Goal: Task Accomplishment & Management: Complete application form

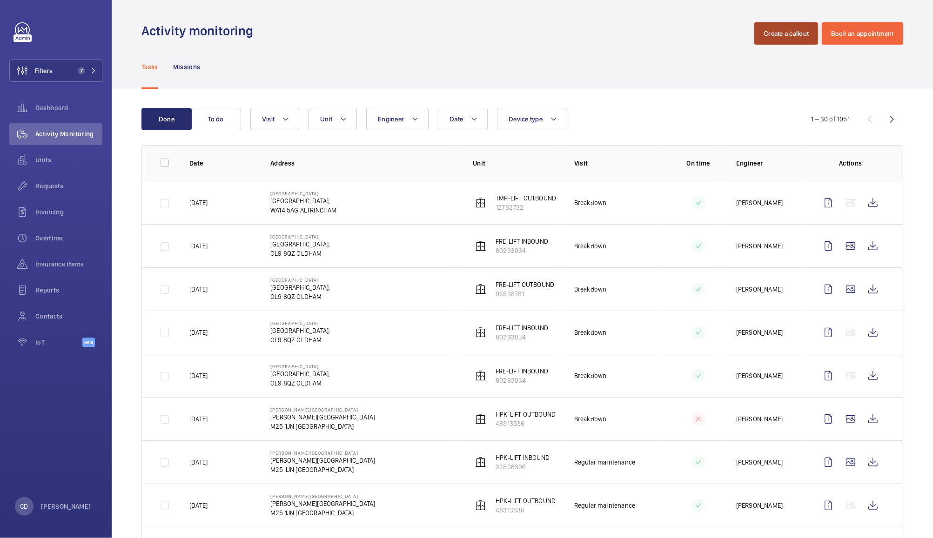
click at [788, 31] on button "Create a callout" at bounding box center [786, 33] width 64 height 22
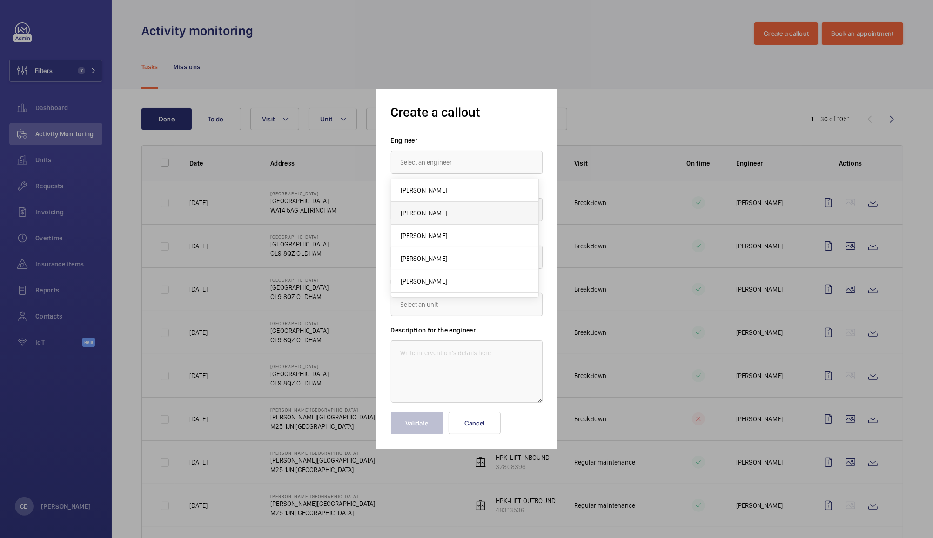
click at [460, 204] on mat-option "[PERSON_NAME]" at bounding box center [464, 213] width 147 height 23
click at [471, 214] on div at bounding box center [466, 210] width 151 height 22
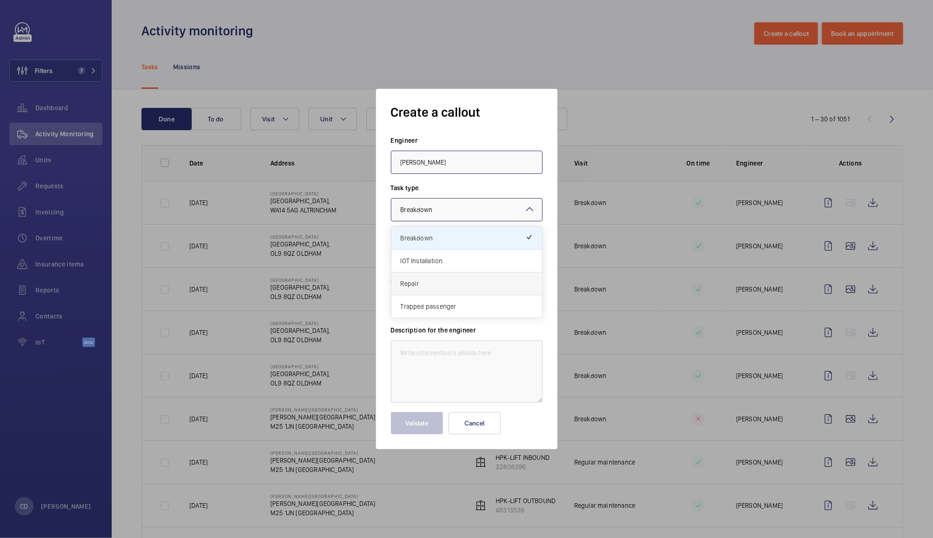
click at [430, 280] on span "Repair" at bounding box center [467, 283] width 132 height 9
drag, startPoint x: 455, startPoint y: 163, endPoint x: 378, endPoint y: 161, distance: 77.3
click at [378, 161] on div "Create a callout Engineer [PERSON_NAME] Task type Select a task type × Repair ×…" at bounding box center [466, 269] width 181 height 361
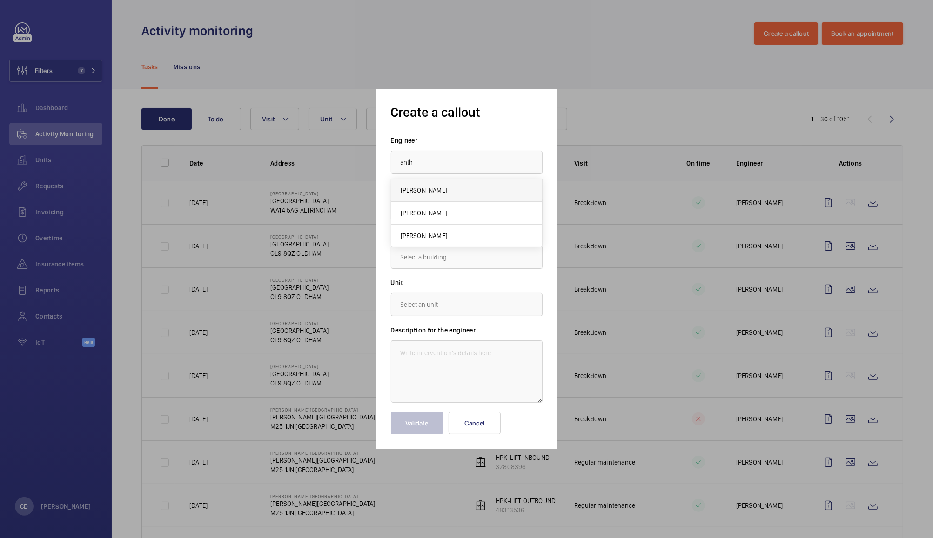
click at [490, 194] on mat-option "[PERSON_NAME]" at bounding box center [466, 190] width 151 height 23
type input "[PERSON_NAME]"
click at [488, 253] on input "text" at bounding box center [467, 257] width 152 height 23
click at [497, 286] on span "[GEOGRAPHIC_DATA] ALTRINCHAM" at bounding box center [449, 285] width 96 height 9
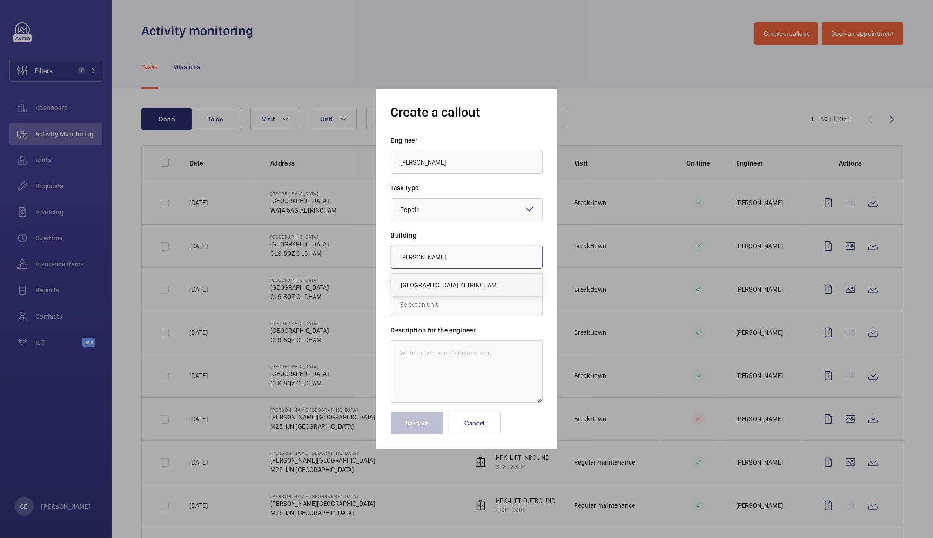
type input "[GEOGRAPHIC_DATA] ALTRINCHAM"
click at [488, 305] on input "text" at bounding box center [467, 304] width 152 height 23
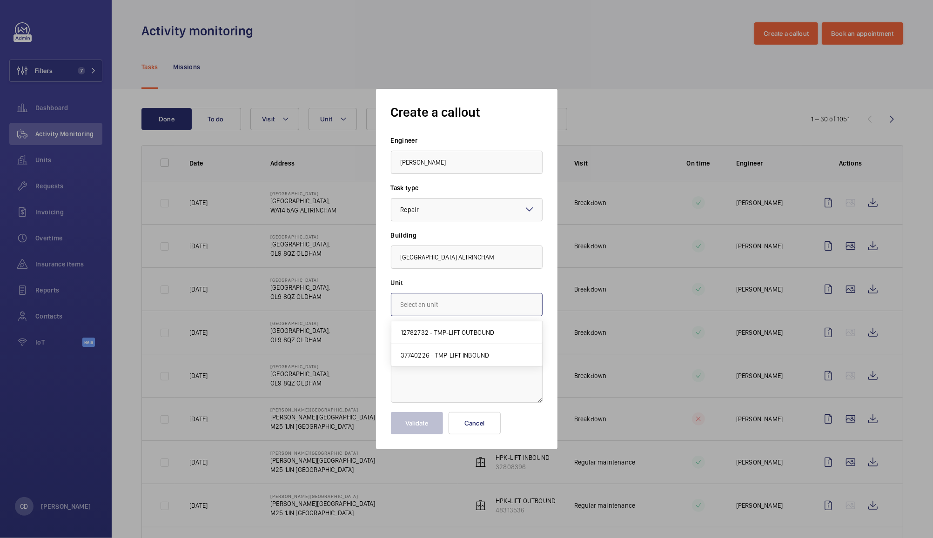
scroll to position [0, 0]
click at [487, 329] on span "12782732 - TMP-LIFT OUTBOUND" at bounding box center [448, 332] width 94 height 9
type input "12782732 - TMP-LIFT OUTBOUND"
click at [477, 354] on textarea at bounding box center [467, 372] width 152 height 62
click at [676, 94] on div at bounding box center [466, 269] width 933 height 538
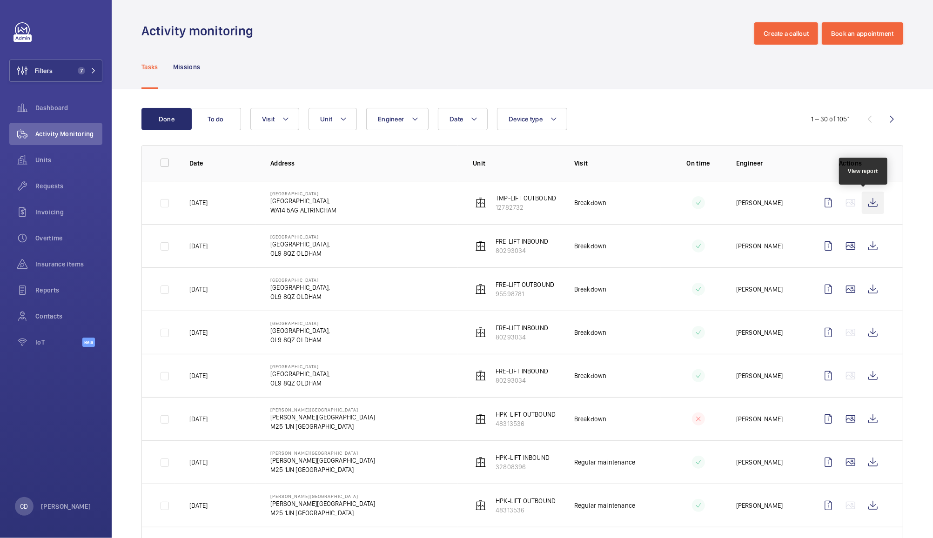
click at [868, 208] on wm-front-icon-button at bounding box center [873, 203] width 22 height 22
click at [778, 30] on button "Create a callout" at bounding box center [786, 33] width 64 height 22
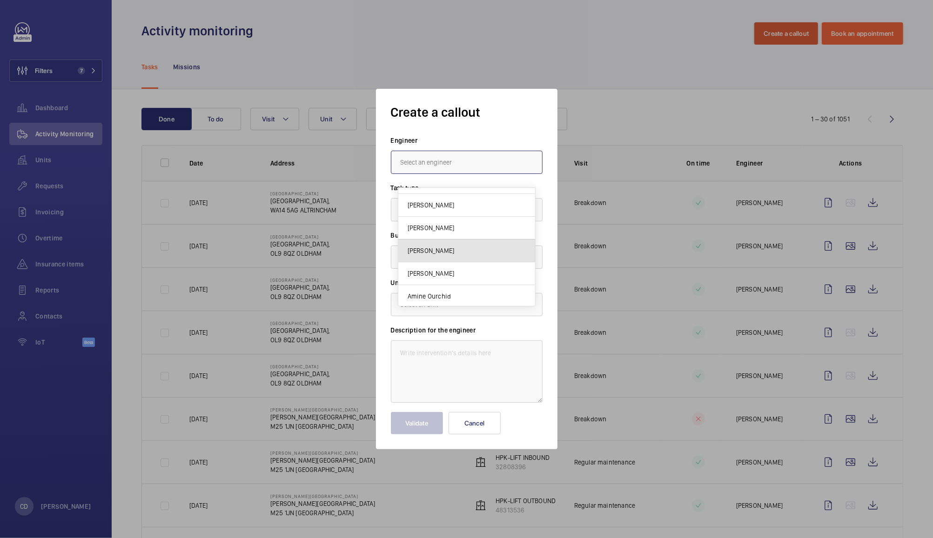
scroll to position [108, 0]
click at [488, 162] on input "text" at bounding box center [467, 162] width 152 height 23
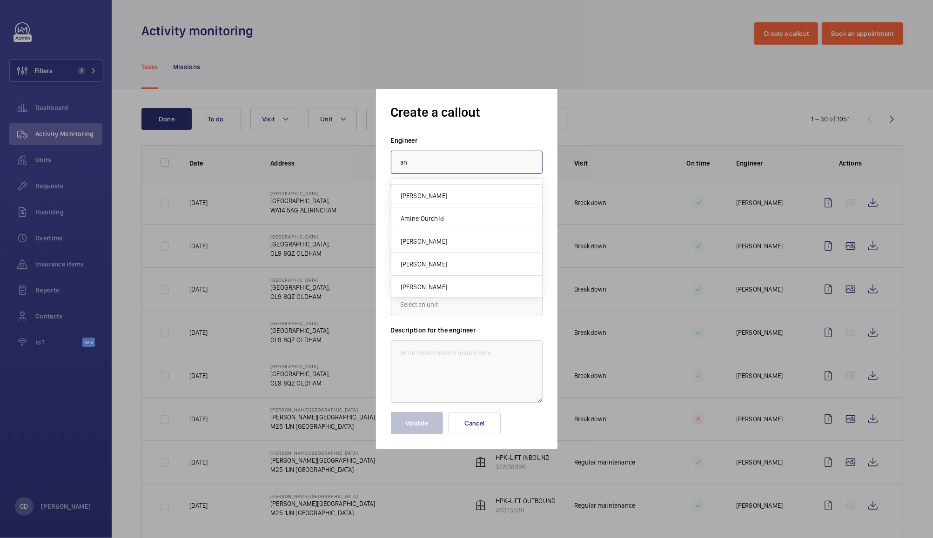
scroll to position [0, 0]
click at [456, 191] on mat-option "[PERSON_NAME]" at bounding box center [466, 190] width 151 height 23
type input "[PERSON_NAME]"
click at [484, 206] on div at bounding box center [466, 210] width 151 height 22
click at [525, 290] on div "Repair" at bounding box center [466, 284] width 151 height 23
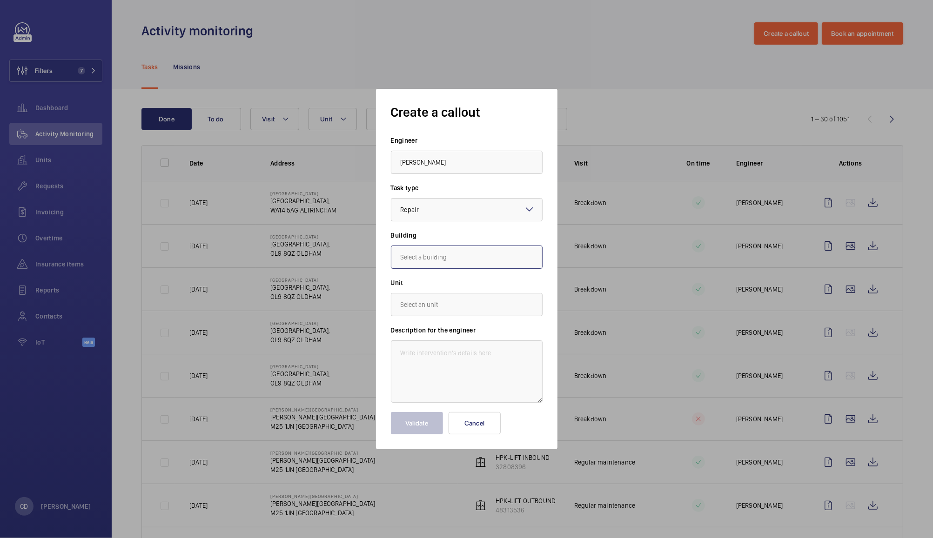
click at [496, 255] on input "text" at bounding box center [467, 257] width 152 height 23
click at [475, 291] on mat-option "[GEOGRAPHIC_DATA] ALTRINCHAM" at bounding box center [466, 285] width 151 height 22
type input "[GEOGRAPHIC_DATA] ALTRINCHAM"
click at [495, 303] on input "text" at bounding box center [467, 304] width 152 height 23
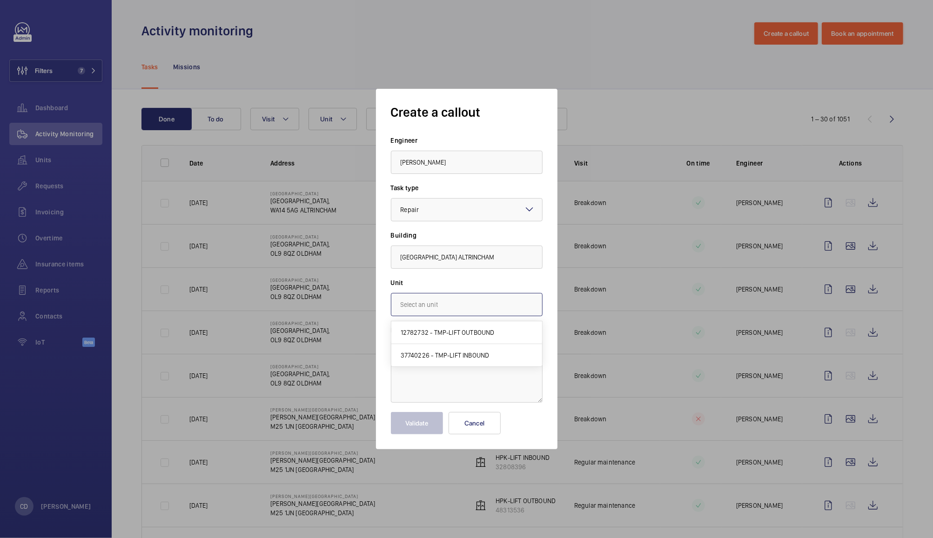
scroll to position [0, 0]
click at [491, 324] on mat-option "12782732 - TMP-LIFT OUTBOUND" at bounding box center [466, 333] width 151 height 23
type input "12782732 - TMP-LIFT OUTBOUND"
click at [490, 354] on textarea at bounding box center [467, 372] width 152 height 62
type textarea "I"
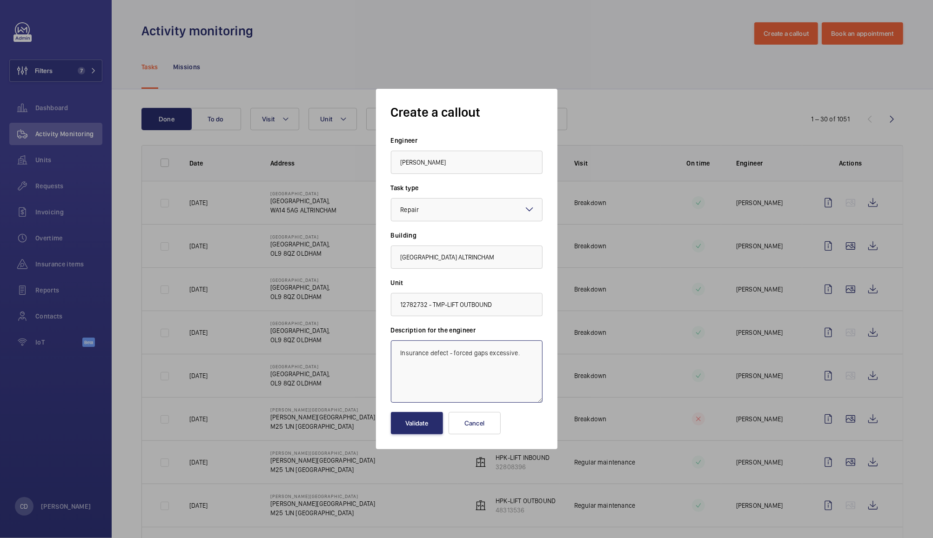
drag, startPoint x: 531, startPoint y: 355, endPoint x: 366, endPoint y: 346, distance: 164.9
click at [366, 346] on div "Create a callout Engineer [PERSON_NAME] Task type Select a task type × Repair ×…" at bounding box center [466, 269] width 933 height 538
click at [524, 355] on textarea "Insurance defect - forced gaps excessive." at bounding box center [467, 372] width 152 height 62
type textarea "Insurance defect - forced gaps excessive. Metrolink need a sheet to confirm iss…"
click at [421, 429] on button "Validate" at bounding box center [417, 423] width 52 height 22
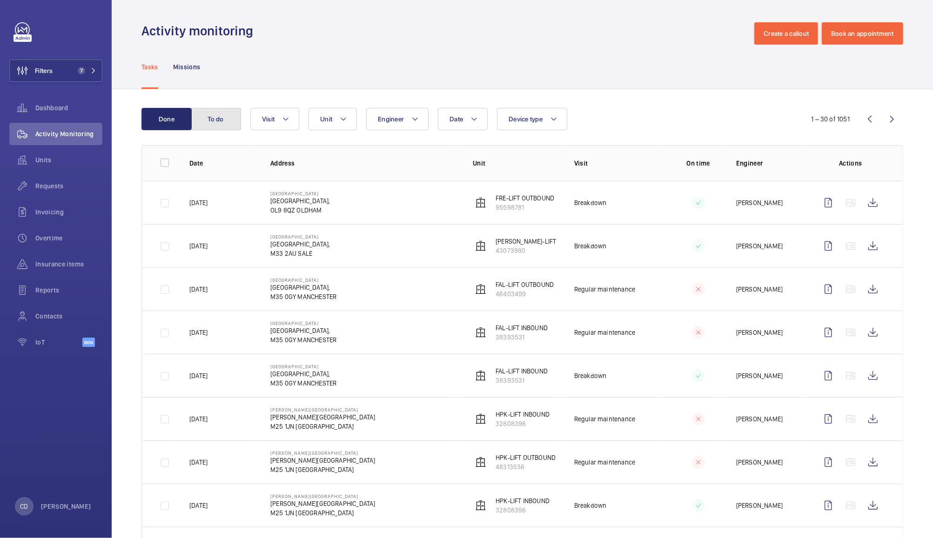
click at [219, 128] on button "To do" at bounding box center [216, 119] width 50 height 22
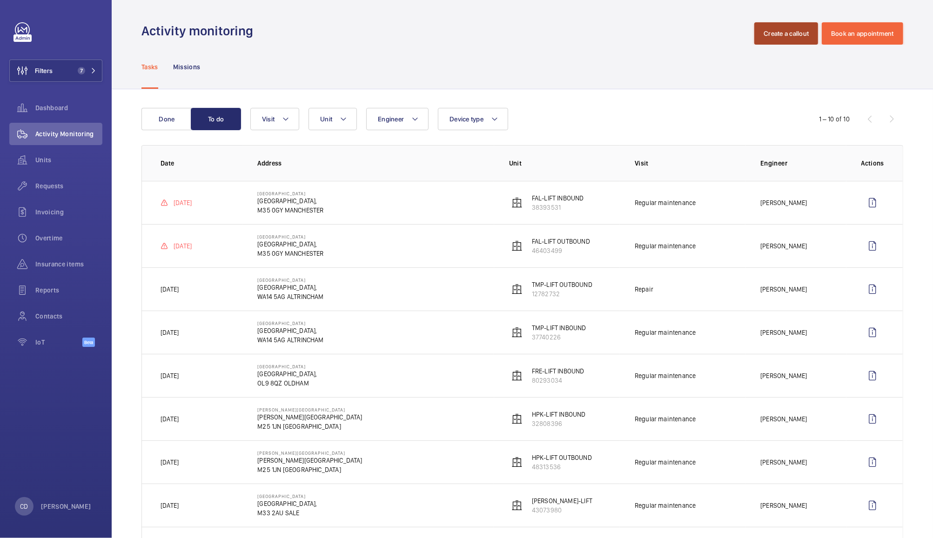
click at [779, 29] on button "Create a callout" at bounding box center [786, 33] width 64 height 22
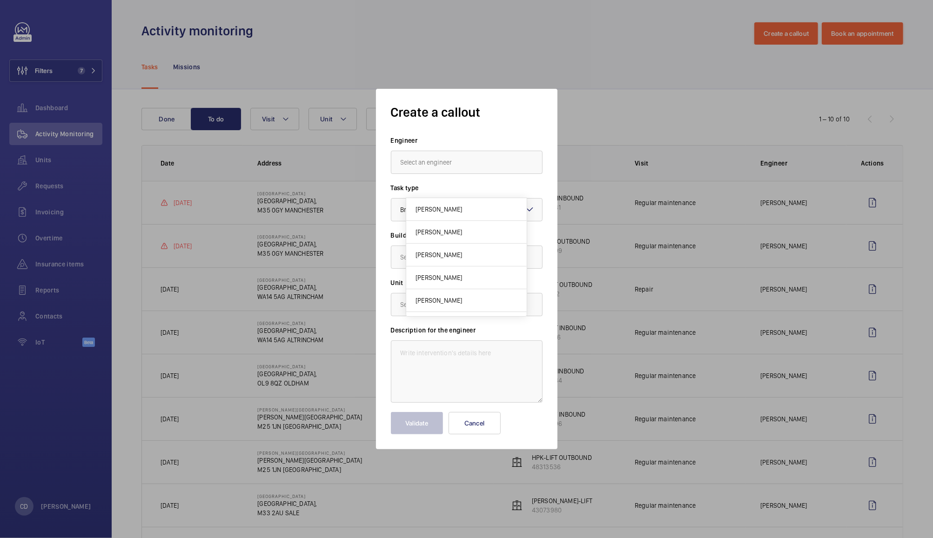
click at [449, 167] on input "text" at bounding box center [467, 162] width 152 height 23
click at [422, 188] on span "[PERSON_NAME]" at bounding box center [424, 190] width 47 height 9
type input "[PERSON_NAME]"
click at [423, 208] on span "Breakdown" at bounding box center [417, 209] width 32 height 7
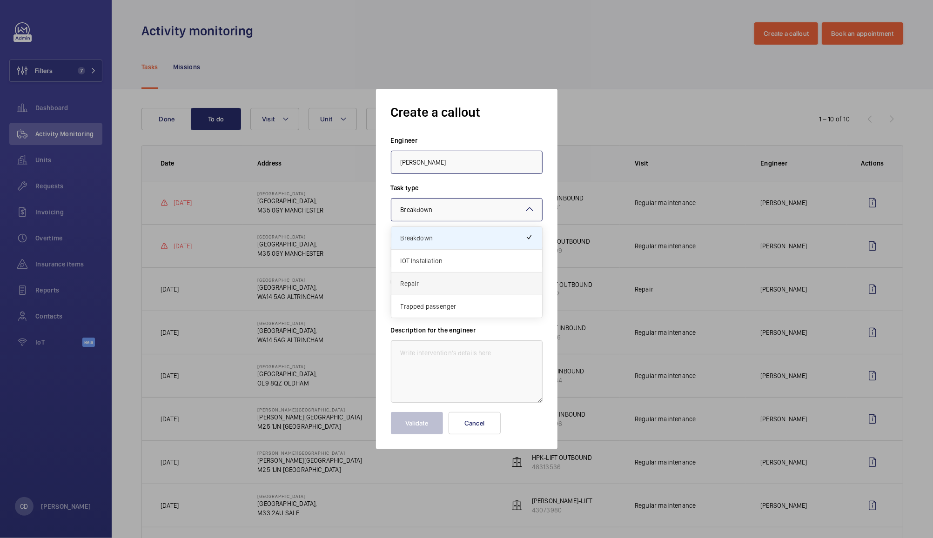
click at [423, 286] on span "Repair" at bounding box center [467, 283] width 132 height 9
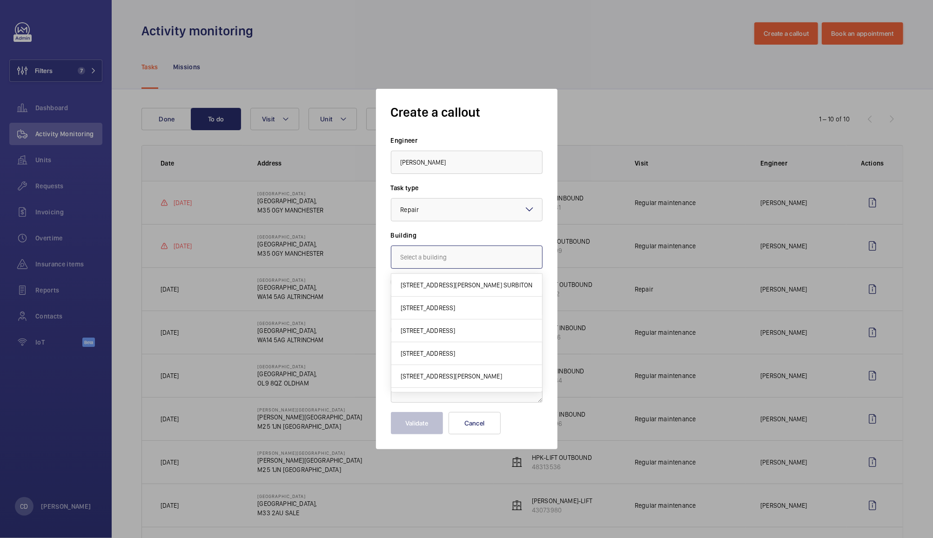
click at [466, 255] on input "text" at bounding box center [467, 257] width 152 height 23
click at [453, 288] on span "[GEOGRAPHIC_DATA] ALTRINCHAM" at bounding box center [449, 285] width 96 height 9
type input "[GEOGRAPHIC_DATA] ALTRINCHAM"
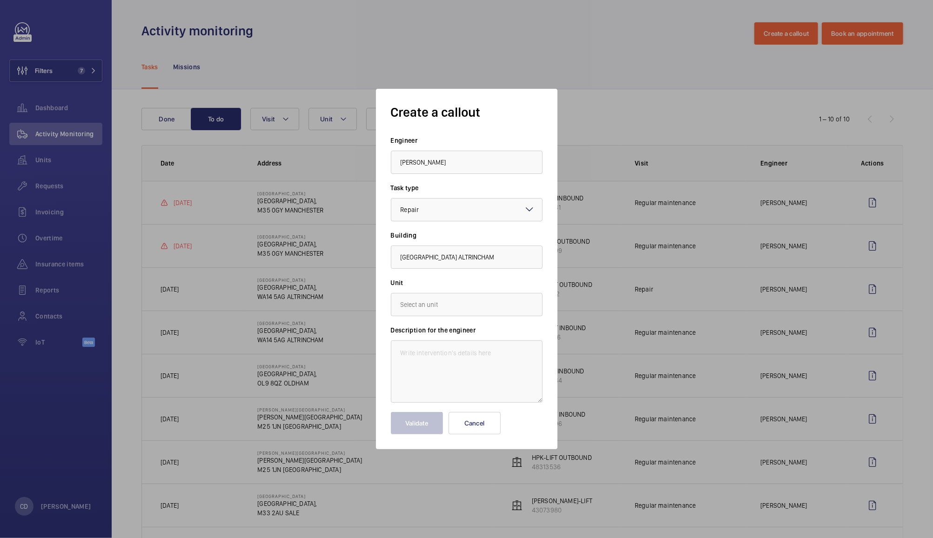
click at [415, 316] on form "Engineer [PERSON_NAME] Task type Select a task type × Repair × Building [GEOGRA…" at bounding box center [467, 285] width 152 height 299
click at [449, 305] on input "text" at bounding box center [467, 304] width 152 height 23
click at [454, 351] on span "37740226 - TMP-LIFT INBOUND" at bounding box center [445, 355] width 89 height 9
type input "37740226 - TMP-LIFT INBOUND"
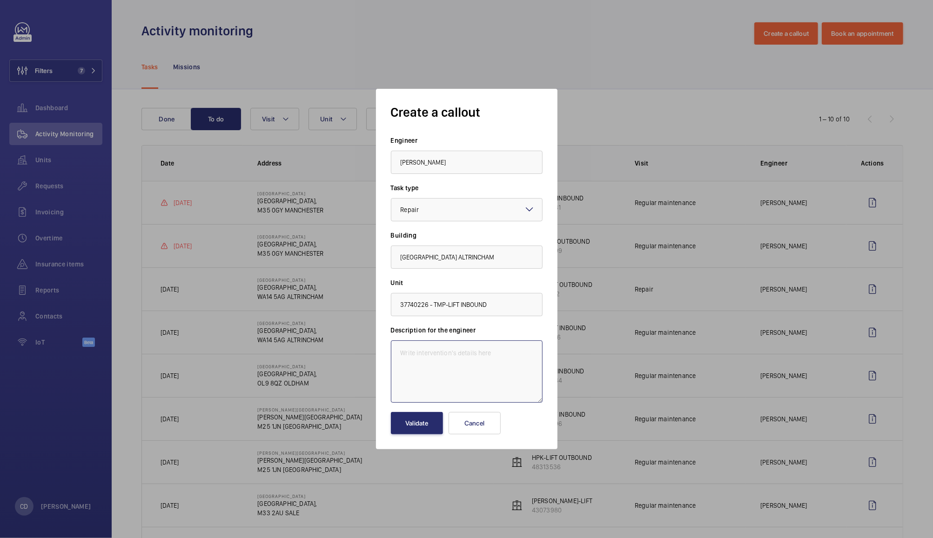
click at [450, 363] on textarea at bounding box center [467, 372] width 152 height 62
paste textarea "Insurance defect - forced gaps excessive."
type textarea "Insurance defect - forced gaps excessive. Metrolink need a sheet to confirm ite…"
click at [423, 426] on button "Validate" at bounding box center [417, 423] width 52 height 22
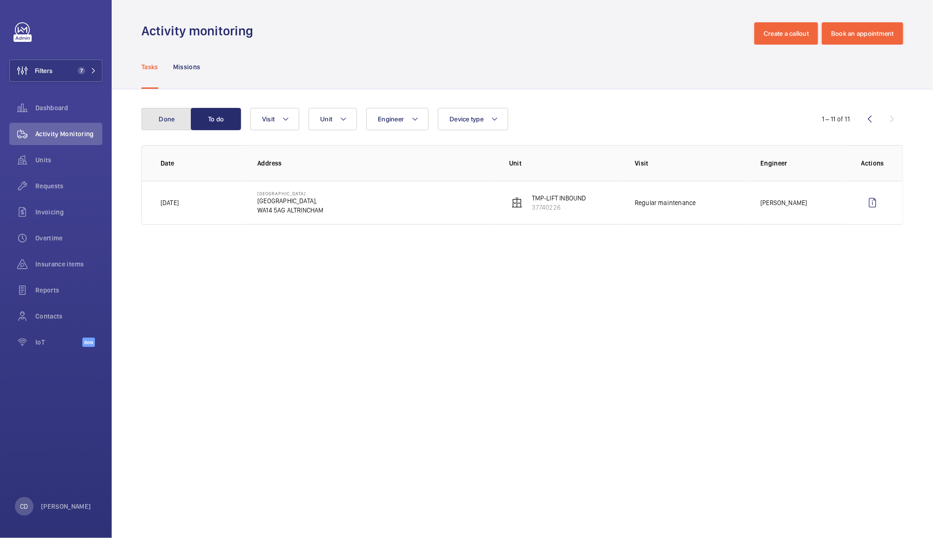
click at [159, 122] on button "Done" at bounding box center [166, 119] width 50 height 22
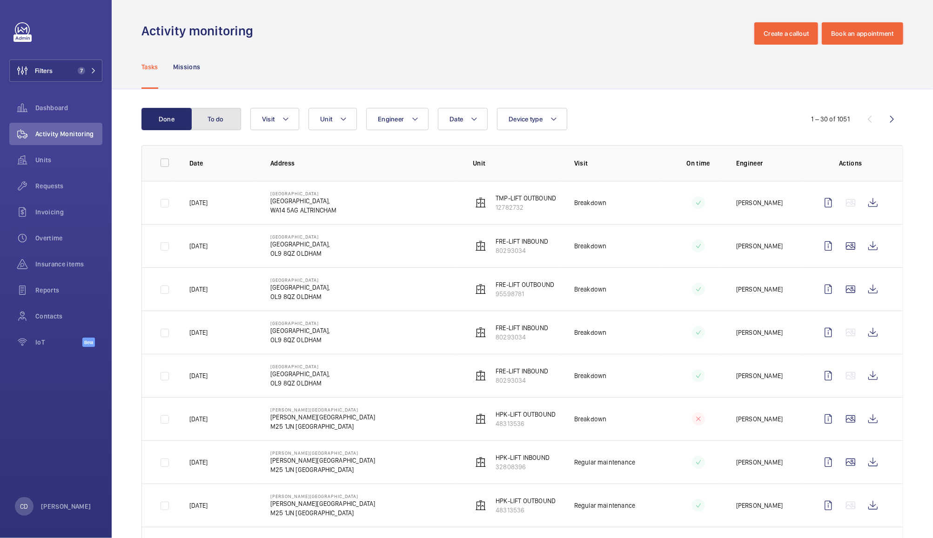
click at [227, 117] on button "To do" at bounding box center [216, 119] width 50 height 22
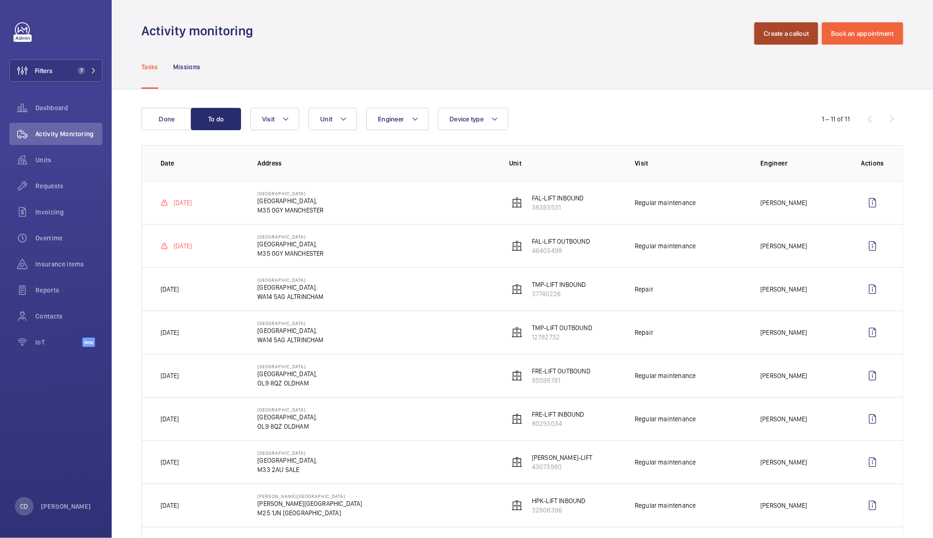
click at [781, 27] on button "Create a callout" at bounding box center [786, 33] width 64 height 22
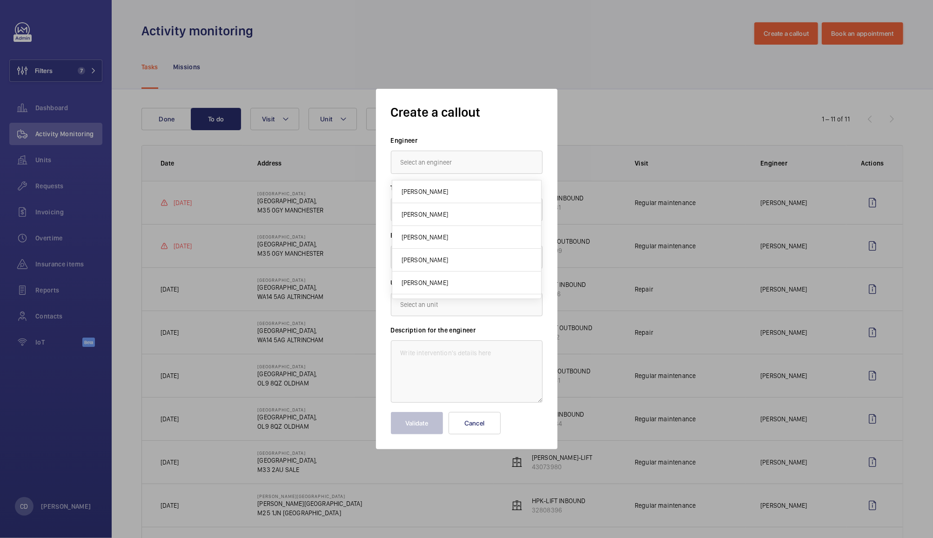
click at [460, 163] on input "text" at bounding box center [467, 162] width 152 height 23
click at [431, 186] on span "[PERSON_NAME]" at bounding box center [424, 190] width 47 height 9
type input "[PERSON_NAME]"
click at [427, 205] on div "× Breakdown" at bounding box center [428, 209] width 55 height 9
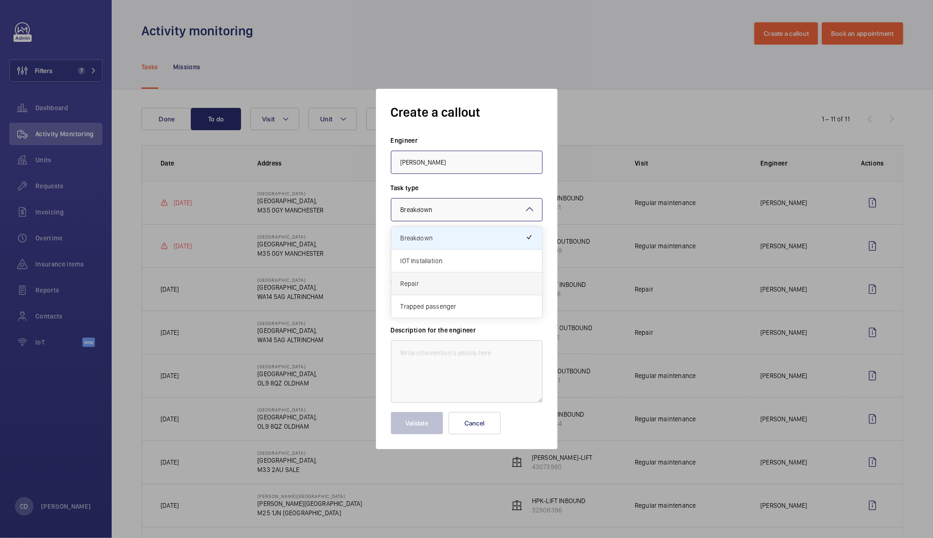
click at [422, 280] on span "Repair" at bounding box center [467, 283] width 132 height 9
click at [479, 258] on input "text" at bounding box center [467, 257] width 152 height 23
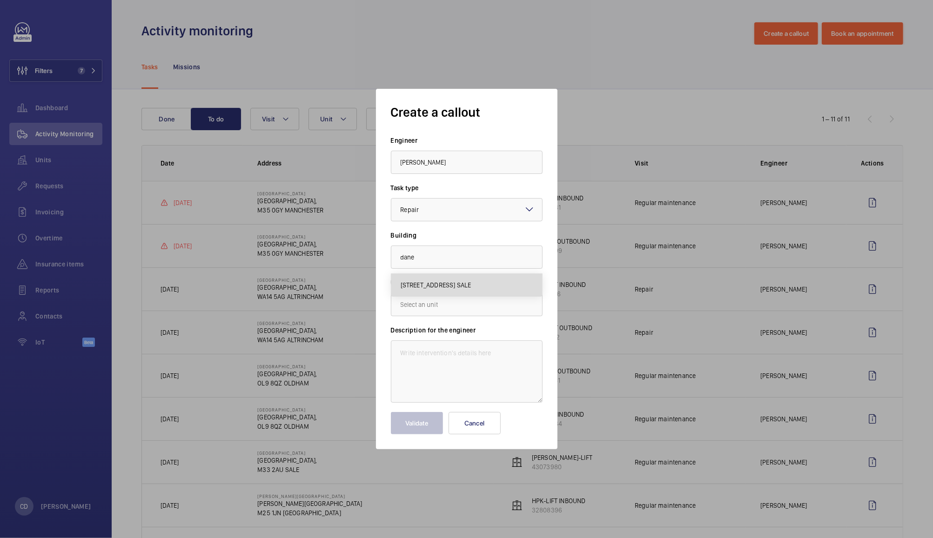
click at [471, 281] on span "[STREET_ADDRESS] SALE" at bounding box center [436, 285] width 71 height 9
type input "[STREET_ADDRESS] SALE"
click at [425, 307] on input "text" at bounding box center [467, 304] width 152 height 23
click at [431, 329] on span "43073980 - [PERSON_NAME]-LIFT" at bounding box center [449, 332] width 96 height 9
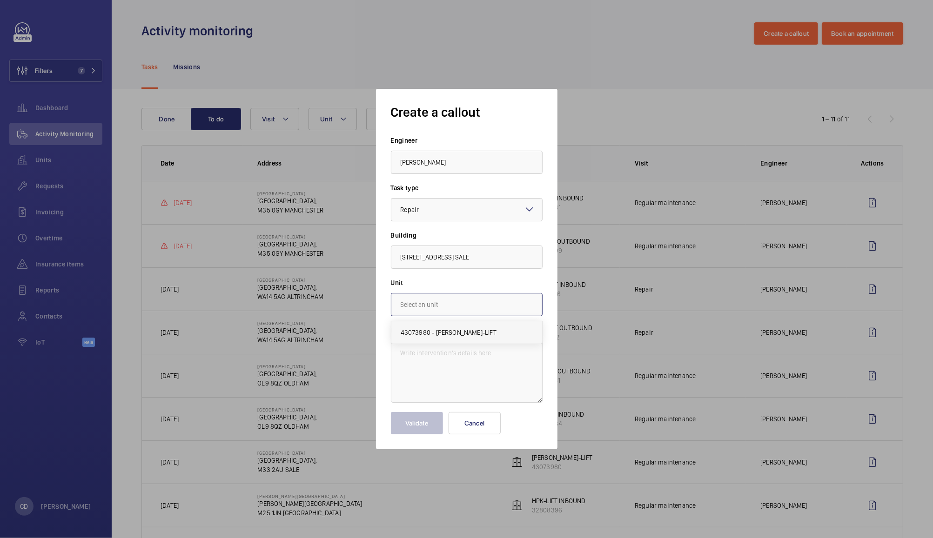
type input "43073980 - [PERSON_NAME]-LIFT"
click at [431, 363] on textarea at bounding box center [467, 372] width 152 height 62
paste textarea "Insurance defect - forced gaps excessive. Metrolink need a sheet to confirm ite…"
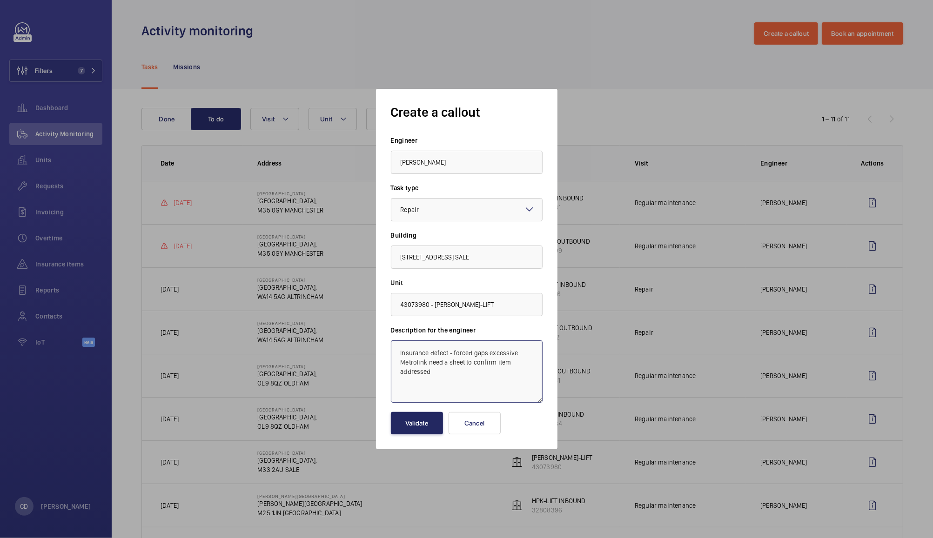
type textarea "Insurance defect - forced gaps excessive. Metrolink need a sheet to confirm ite…"
click at [416, 425] on button "Validate" at bounding box center [417, 423] width 52 height 22
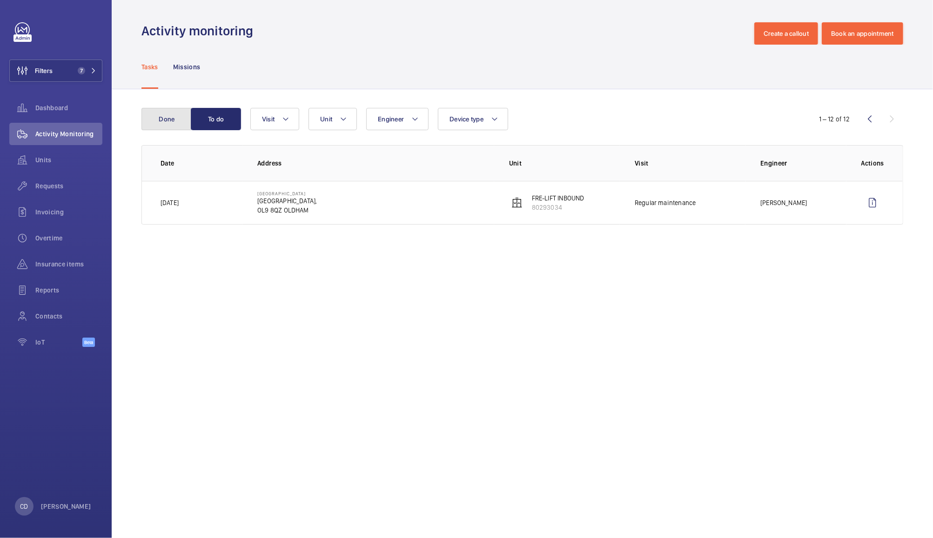
click at [168, 118] on button "Done" at bounding box center [166, 119] width 50 height 22
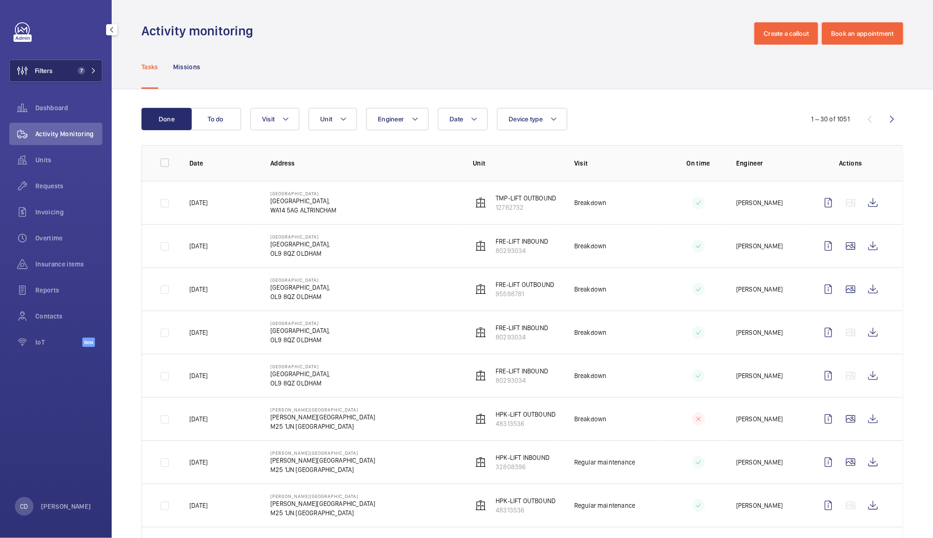
click at [57, 71] on button "Filters 7" at bounding box center [55, 71] width 93 height 22
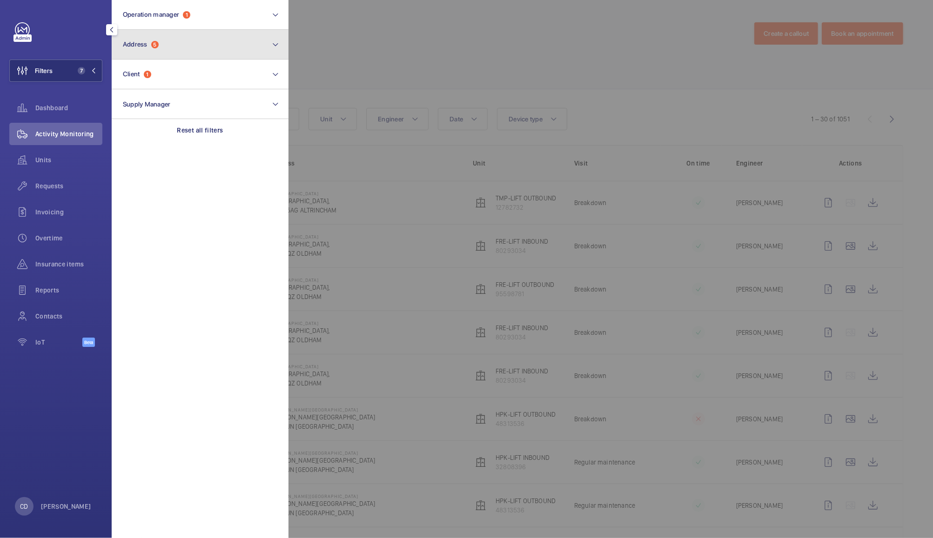
click at [161, 51] on button "Address 5" at bounding box center [200, 45] width 177 height 30
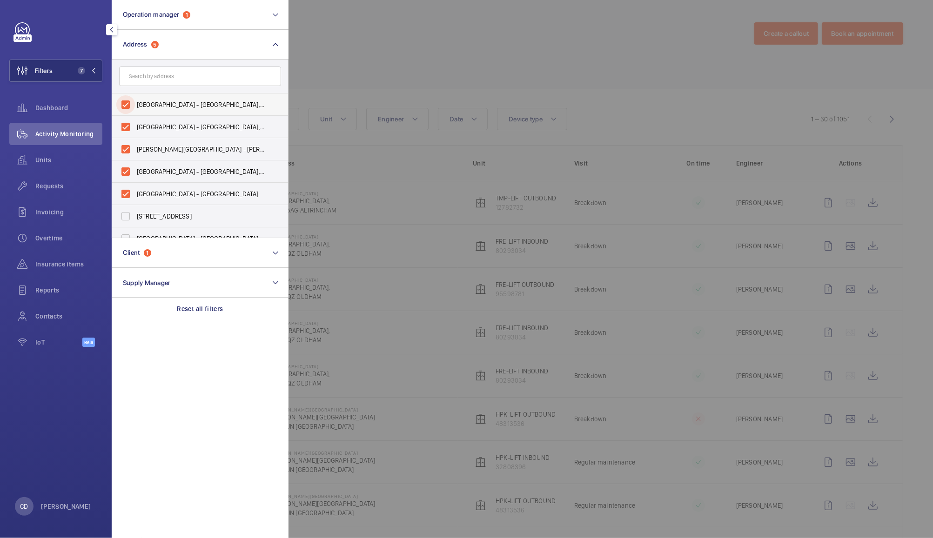
click at [127, 104] on input "[GEOGRAPHIC_DATA] - [GEOGRAPHIC_DATA],, [GEOGRAPHIC_DATA]" at bounding box center [125, 104] width 19 height 19
checkbox input "false"
click at [123, 193] on input "[GEOGRAPHIC_DATA] - [GEOGRAPHIC_DATA]" at bounding box center [125, 194] width 19 height 19
checkbox input "false"
click at [403, 54] on div at bounding box center [754, 269] width 933 height 538
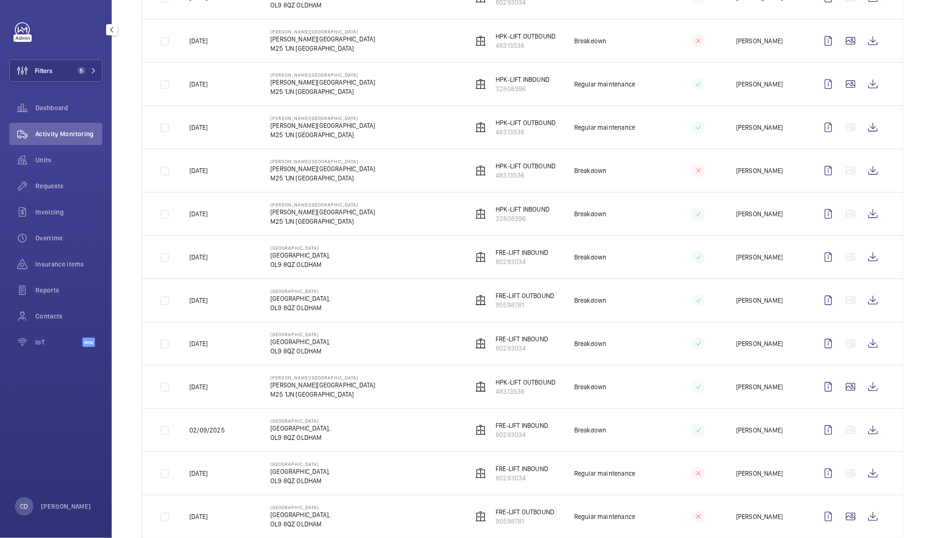
scroll to position [335, 0]
click at [867, 302] on wm-front-icon-button at bounding box center [873, 300] width 22 height 22
click at [862, 349] on wm-front-icon-button at bounding box center [873, 343] width 22 height 22
click at [869, 216] on wm-front-icon-button at bounding box center [873, 213] width 22 height 22
click at [865, 219] on wm-front-icon-button at bounding box center [873, 213] width 22 height 22
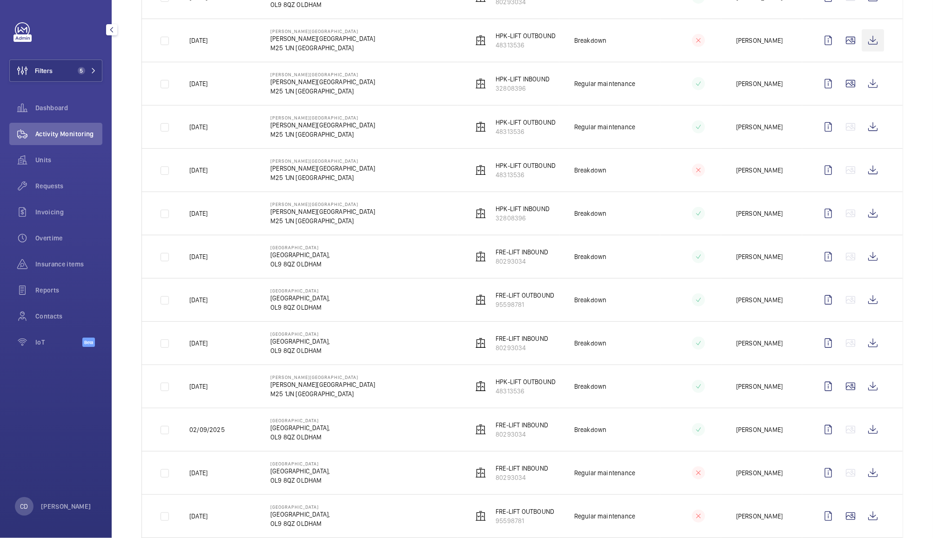
click at [865, 36] on wm-front-icon-button at bounding box center [873, 40] width 22 height 22
click at [864, 82] on wm-front-icon-button at bounding box center [873, 84] width 22 height 22
click at [817, 213] on wm-front-icon-button at bounding box center [828, 213] width 22 height 22
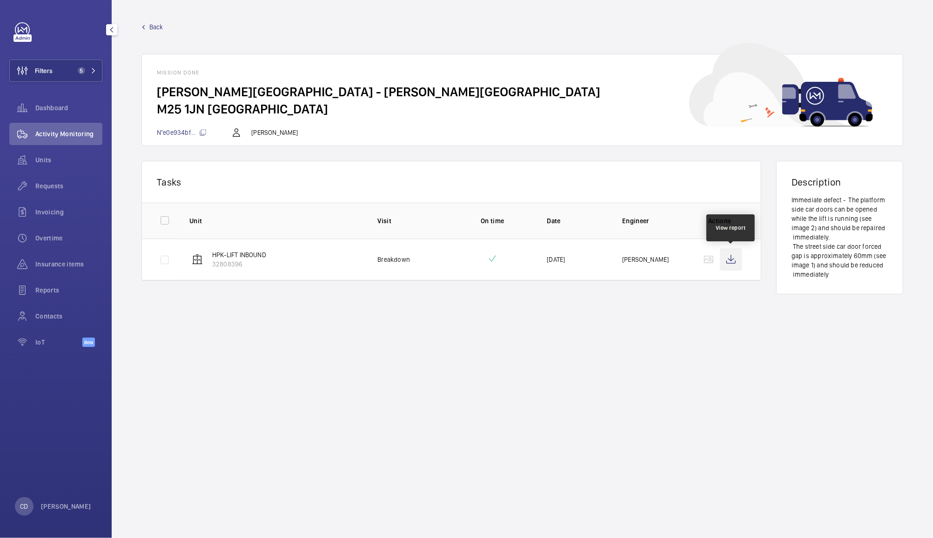
click at [726, 262] on wm-front-icon-button at bounding box center [731, 259] width 22 height 22
click at [203, 132] on mat-icon at bounding box center [202, 132] width 7 height 7
click at [168, 132] on span "N°e0e934bf..." at bounding box center [182, 132] width 50 height 7
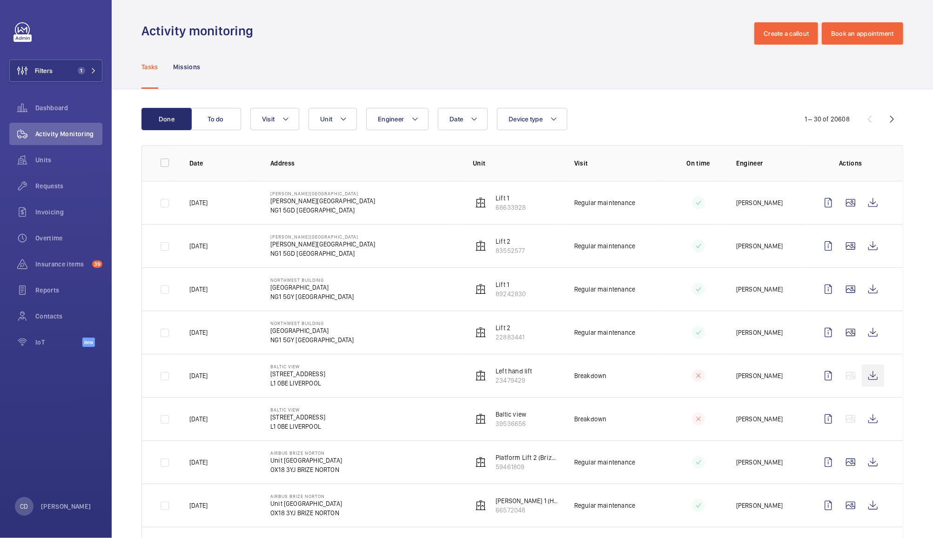
click at [864, 380] on wm-front-icon-button at bounding box center [873, 376] width 22 height 22
click at [862, 419] on wm-front-icon-button at bounding box center [873, 419] width 22 height 22
click at [224, 123] on button "To do" at bounding box center [216, 119] width 50 height 22
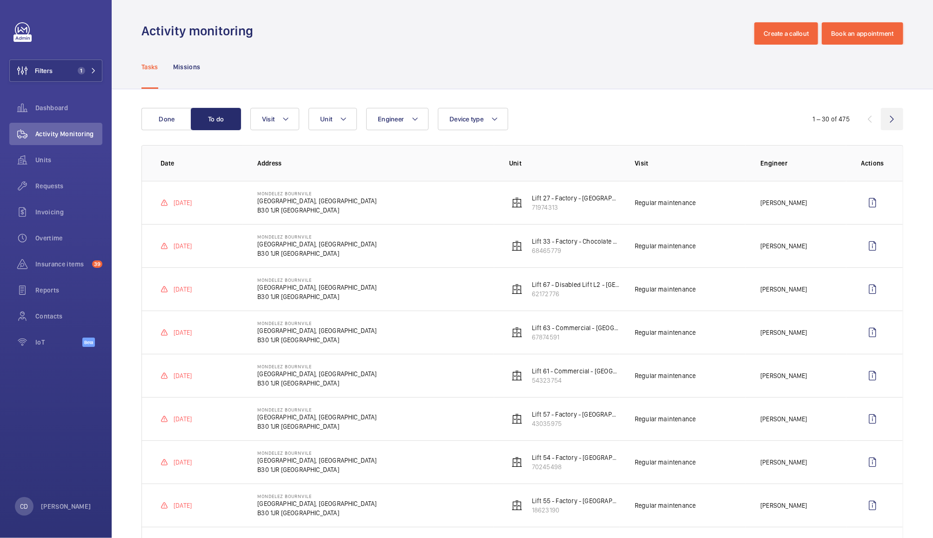
click at [882, 119] on wm-front-icon-button at bounding box center [892, 119] width 22 height 22
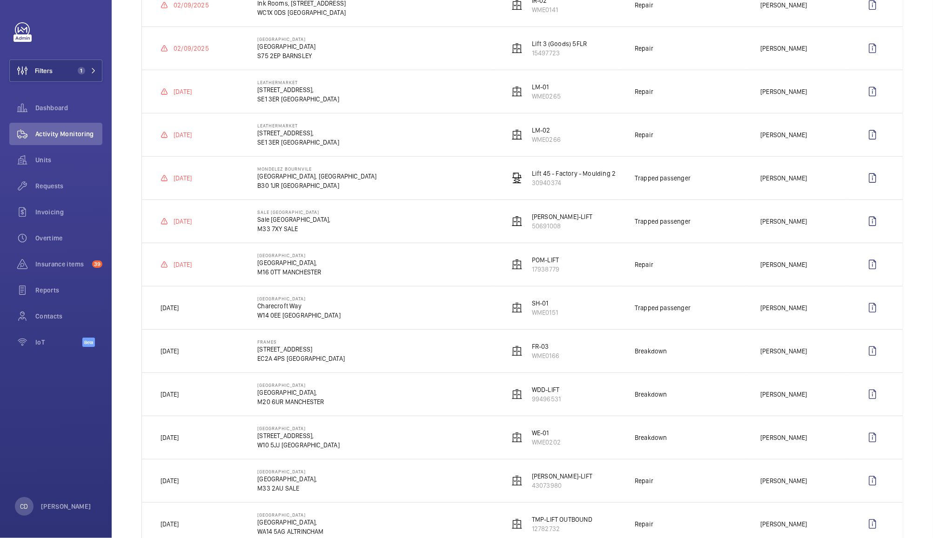
scroll to position [499, 0]
click at [865, 315] on wm-front-icon-button at bounding box center [872, 310] width 22 height 22
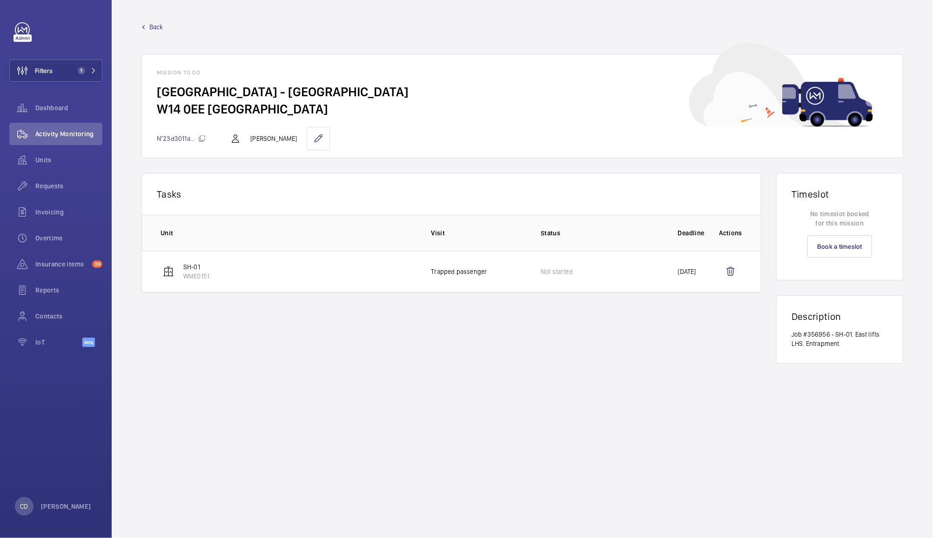
click at [853, 341] on p "Job #356956 - SH-01. East lifts LHS. Entrapment." at bounding box center [839, 339] width 96 height 19
click at [200, 268] on p "SH-01" at bounding box center [196, 266] width 26 height 9
